Goal: Transaction & Acquisition: Purchase product/service

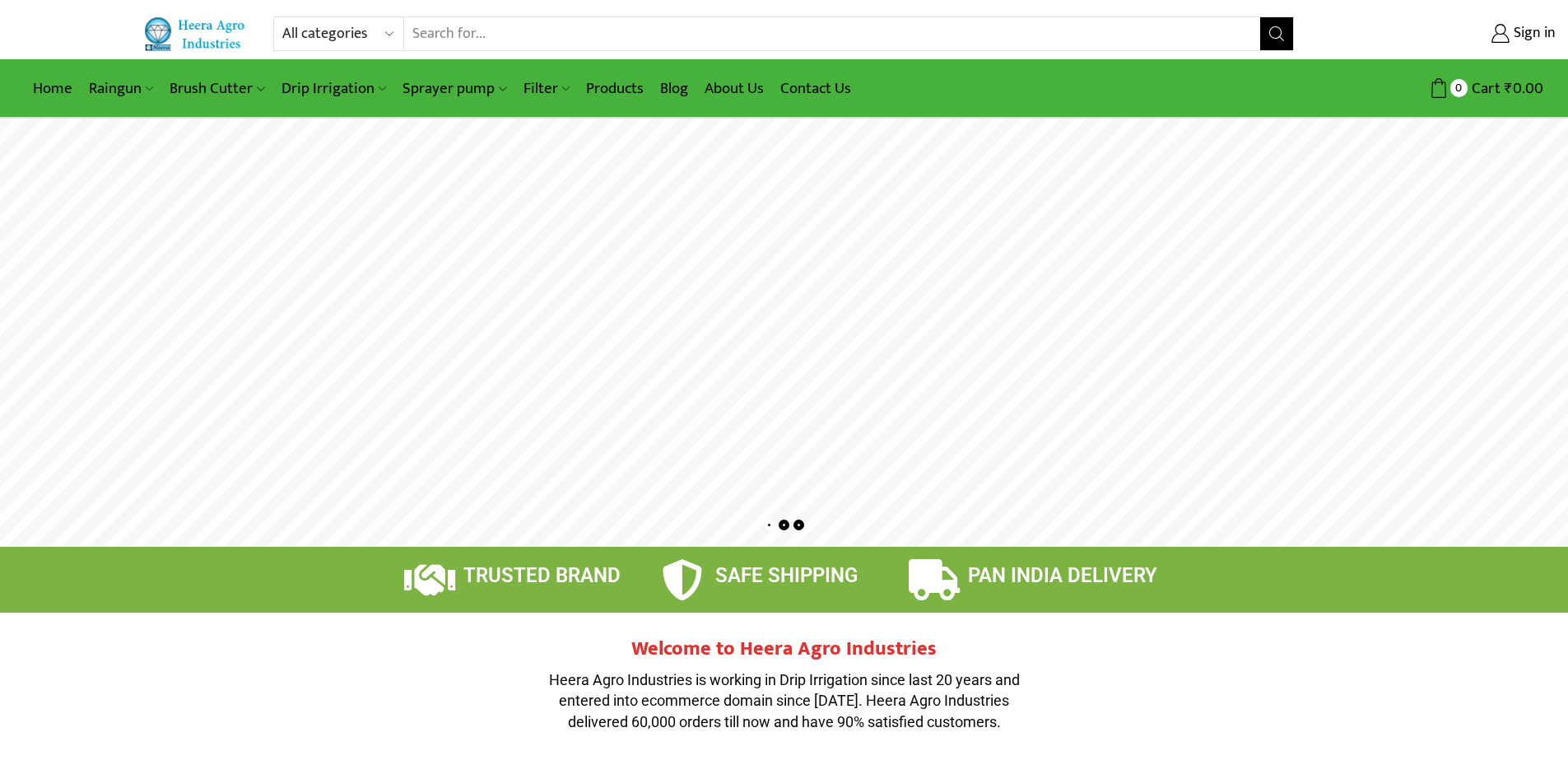
click at [1090, 28] on input "Search input" at bounding box center [832, 34] width 857 height 33
type input "weed mat"
click at [1260, 18] on button "Search" at bounding box center [1277, 34] width 33 height 33
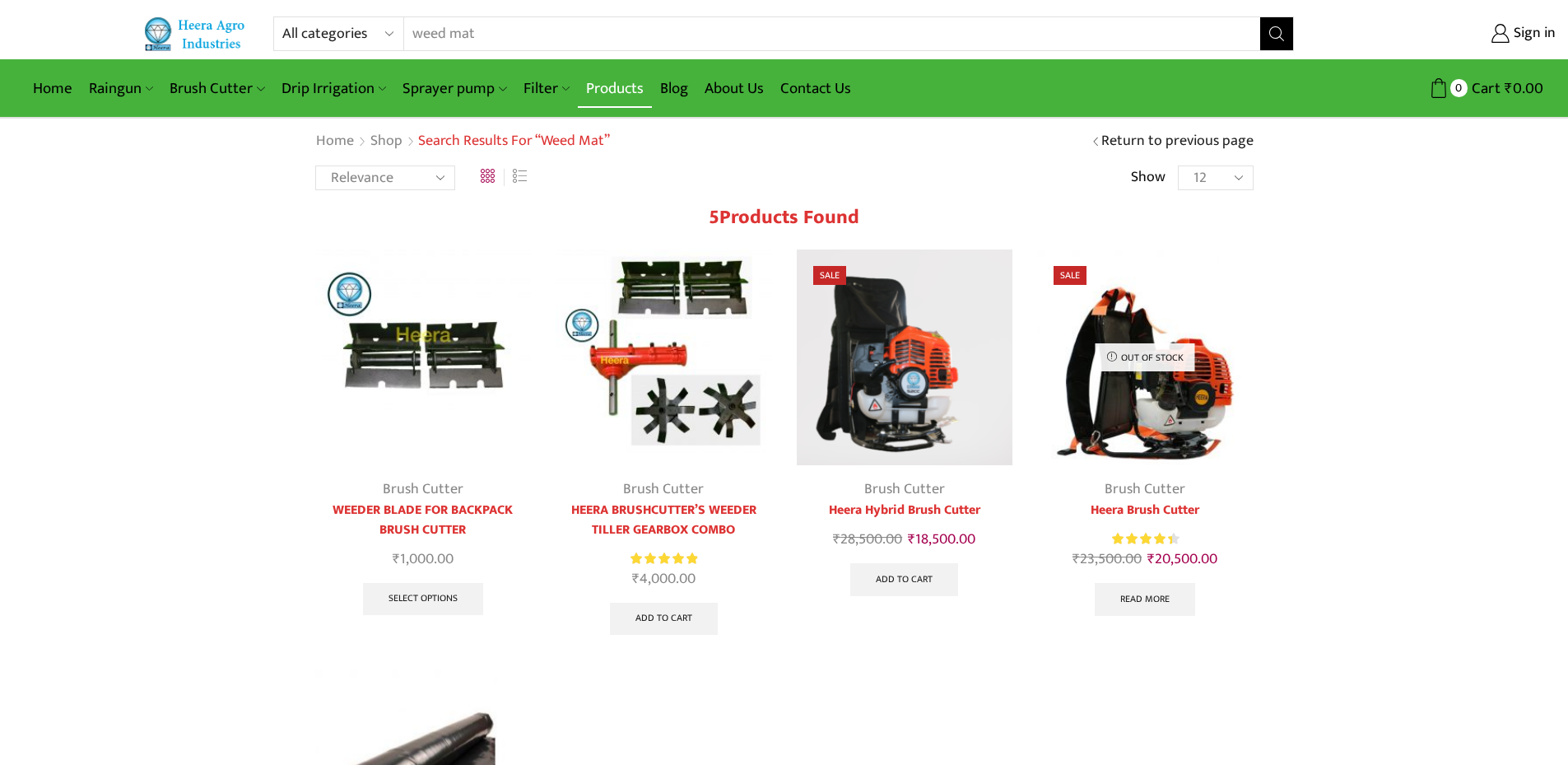
click at [599, 85] on link "Products" at bounding box center [615, 89] width 74 height 39
